Goal: Transaction & Acquisition: Purchase product/service

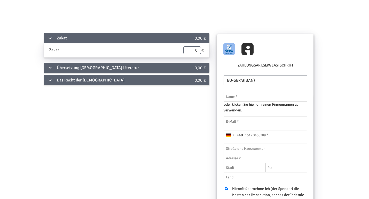
click at [121, 68] on div "Übersetzung [DEMOGRAPHIC_DATA] Literatur" at bounding box center [110, 68] width 133 height 10
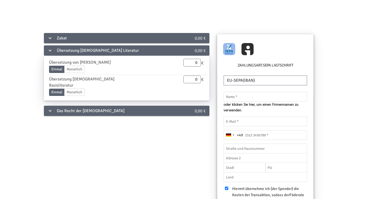
click at [118, 106] on div "Das Recht der [DEMOGRAPHIC_DATA]" at bounding box center [110, 111] width 133 height 10
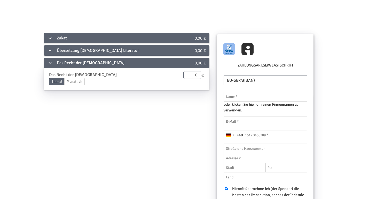
click at [113, 38] on div "Zakat" at bounding box center [110, 38] width 133 height 10
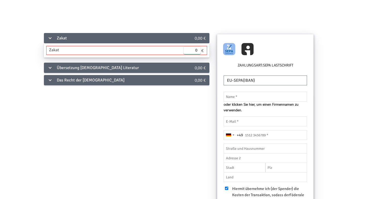
click at [190, 50] on input "0" at bounding box center [192, 50] width 18 height 8
type input "20.00"
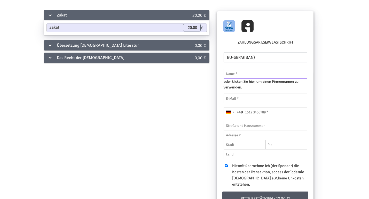
scroll to position [22, 0]
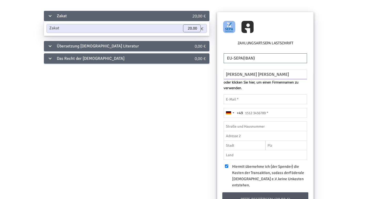
type input "[PERSON_NAME] [PERSON_NAME]"
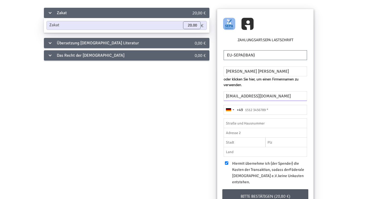
scroll to position [25, 0]
click at [296, 96] on input "[EMAIL_ADDRESS][DOMAIN_NAME]" at bounding box center [264, 97] width 83 height 10
click at [297, 95] on input "[EMAIL_ADDRESS][DOMAIN_NAME]" at bounding box center [264, 97] width 83 height 10
type input "[EMAIL_ADDRESS][DOMAIN_NAME]"
click at [236, 124] on fieldset "[PERSON_NAME] [PERSON_NAME] oder klicken Sie hier, um einen Firmennamen zu verw…" at bounding box center [265, 118] width 86 height 86
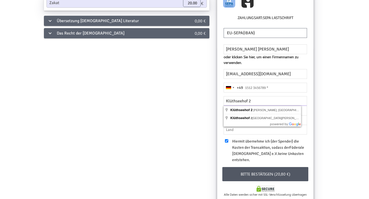
scroll to position [48, 0]
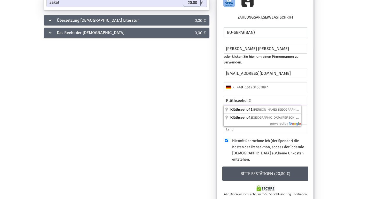
click at [276, 99] on input "Klüthseehof 2" at bounding box center [264, 101] width 83 height 10
type input "Klüthseehof 2"
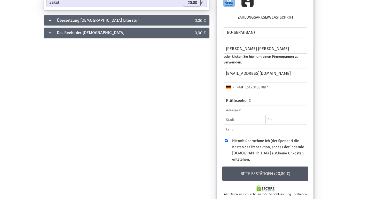
click at [240, 123] on input "text" at bounding box center [244, 120] width 42 height 10
type input "[PERSON_NAME]"
type input "23795"
click at [238, 129] on input "text" at bounding box center [264, 129] width 83 height 10
click at [303, 129] on input "text" at bounding box center [264, 129] width 83 height 10
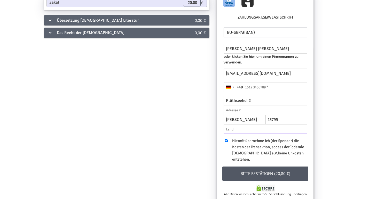
click at [303, 128] on input "text" at bounding box center [264, 129] width 83 height 10
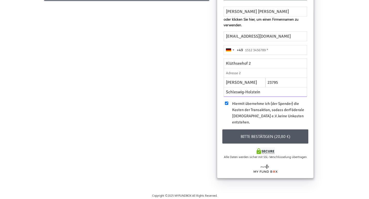
scroll to position [85, 0]
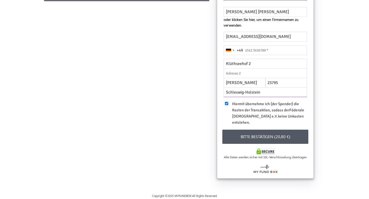
type input "Schleswig-Holstein"
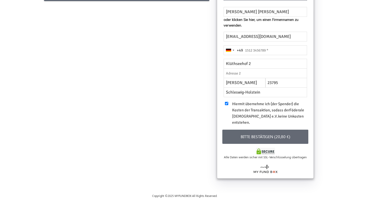
click at [269, 133] on button "Bitte bestätigen (20,80 €)" at bounding box center [265, 137] width 86 height 14
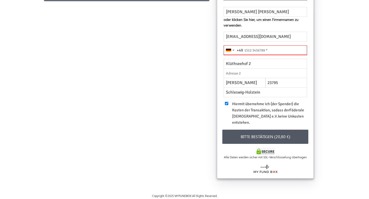
drag, startPoint x: 272, startPoint y: 50, endPoint x: 252, endPoint y: 52, distance: 19.5
click at [252, 52] on input "tel" at bounding box center [264, 50] width 83 height 10
type input "0"
type input "[PHONE_NUMBER]"
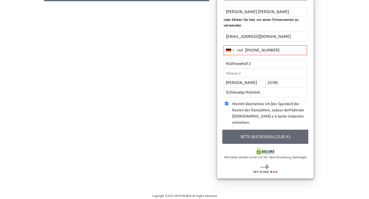
click at [267, 136] on button "Bitte bestätigen (20,80 €)" at bounding box center [265, 137] width 86 height 14
